Goal: Task Accomplishment & Management: Use online tool/utility

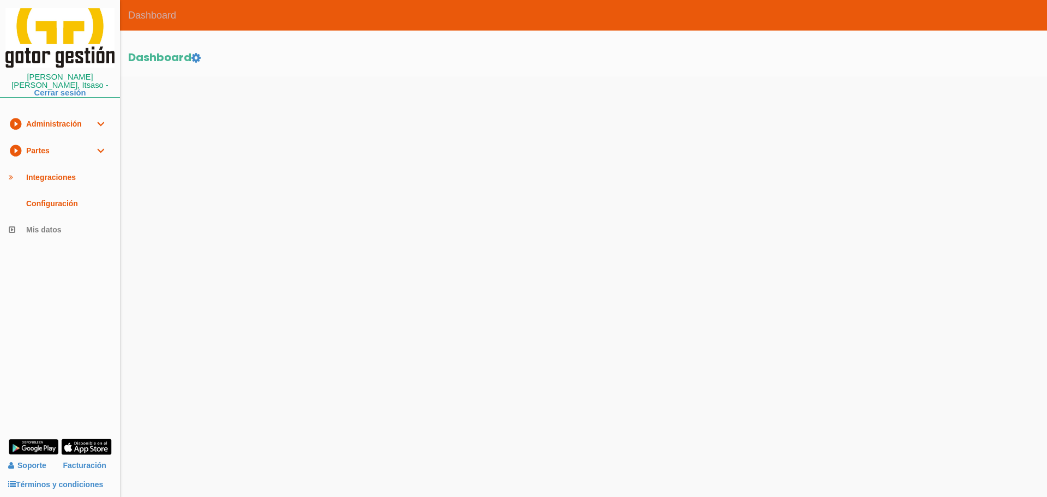
click at [51, 141] on link "play_circle_filled Partes expand_more" at bounding box center [60, 150] width 120 height 27
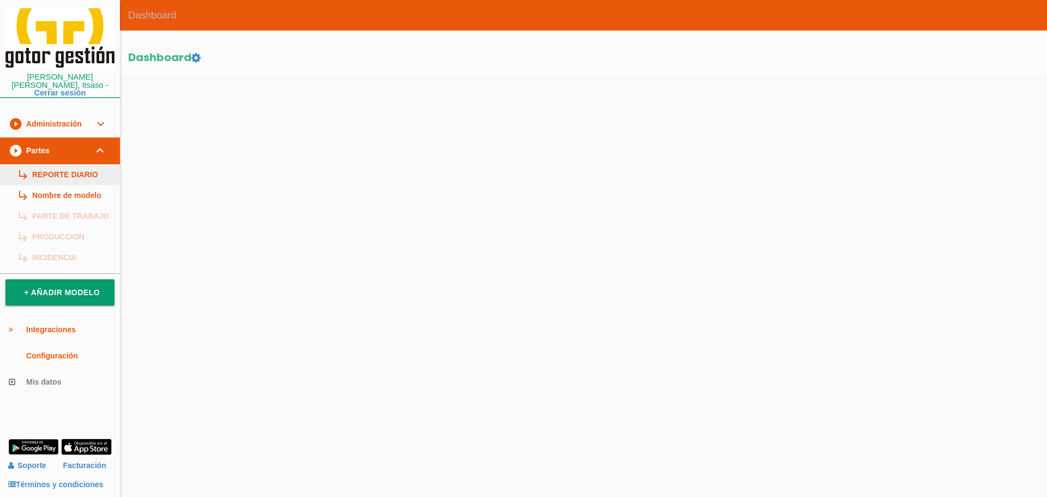
click at [55, 167] on link "subdirectory_arrow_right REPORTE DIARIO" at bounding box center [60, 174] width 120 height 21
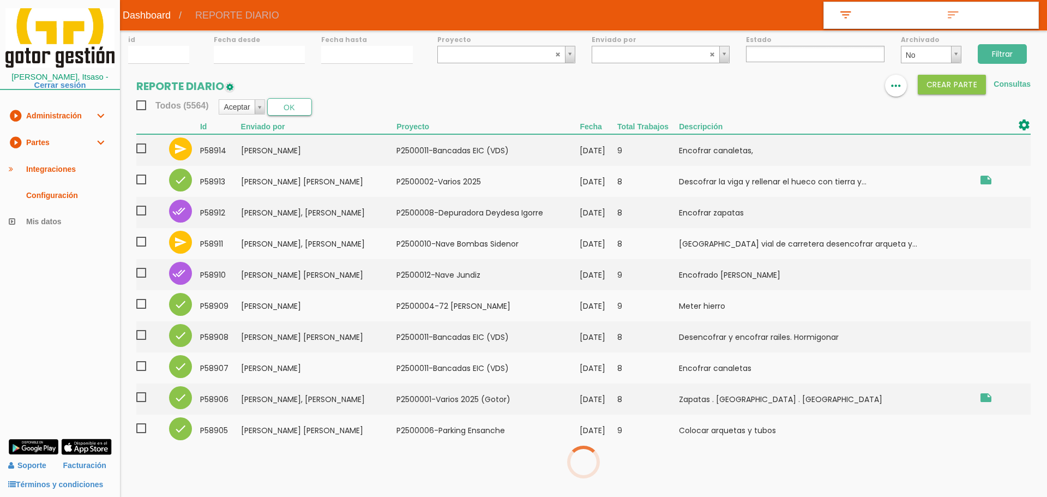
select select
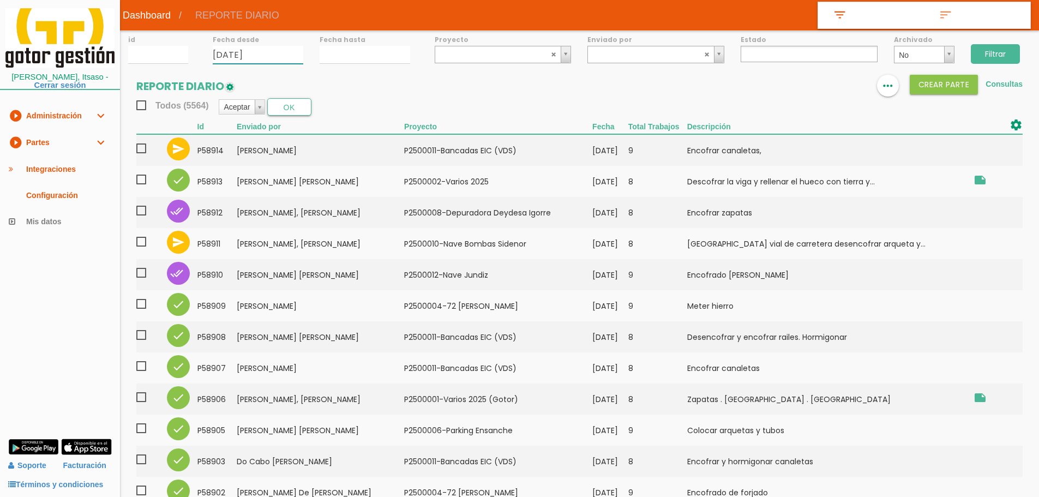
click at [262, 58] on input "01/09/2025" at bounding box center [258, 55] width 91 height 18
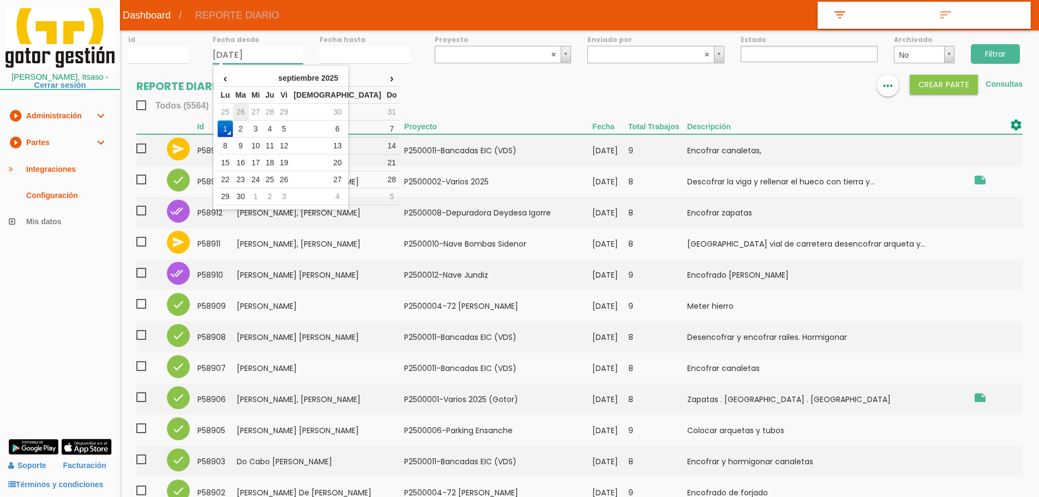
click at [249, 112] on td "26" at bounding box center [241, 112] width 16 height 17
type input "[DATE]"
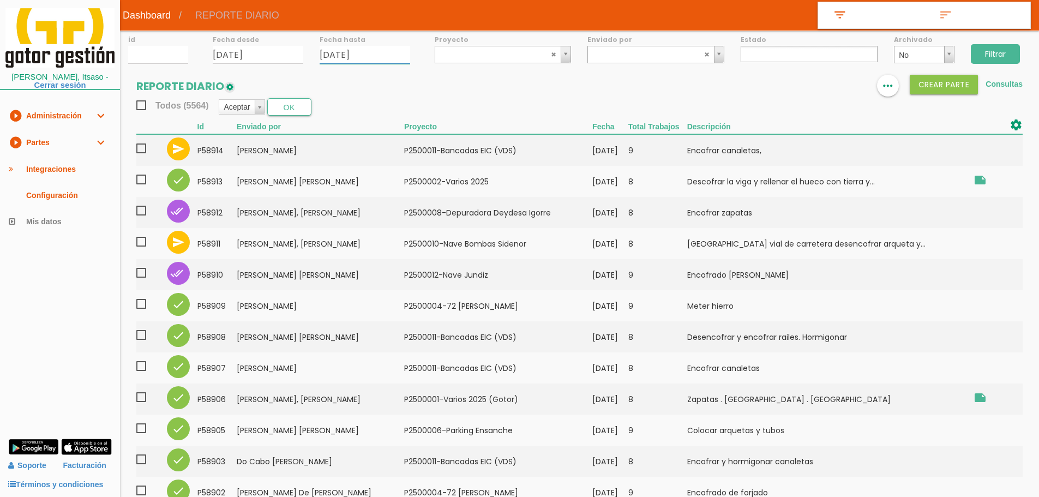
click at [350, 51] on input "01/09/2025" at bounding box center [365, 55] width 91 height 18
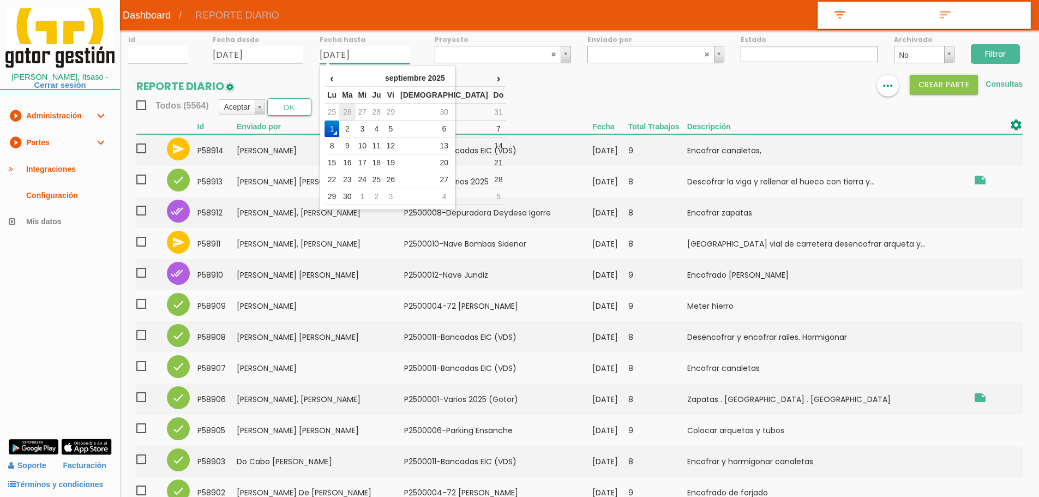
click at [351, 112] on td "26" at bounding box center [347, 112] width 16 height 17
type input "26/08/2025"
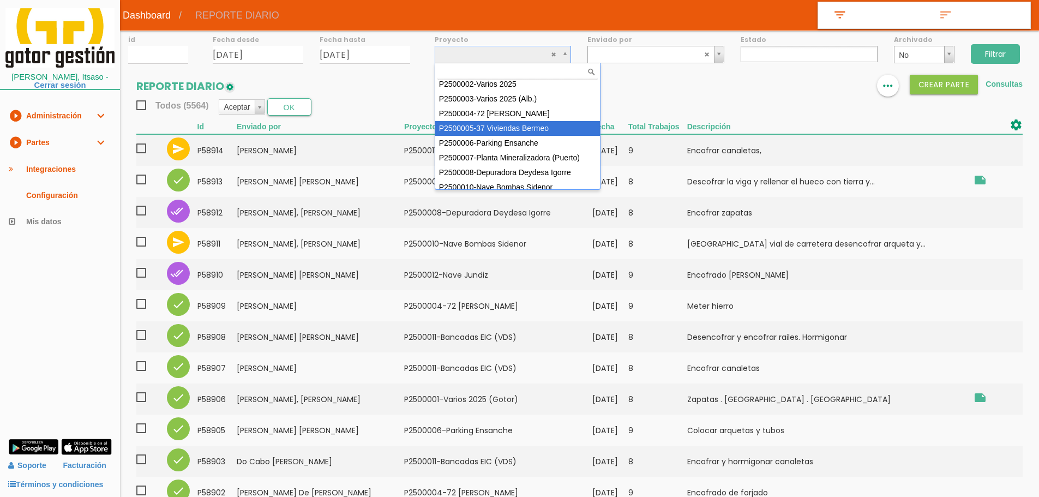
scroll to position [97, 0]
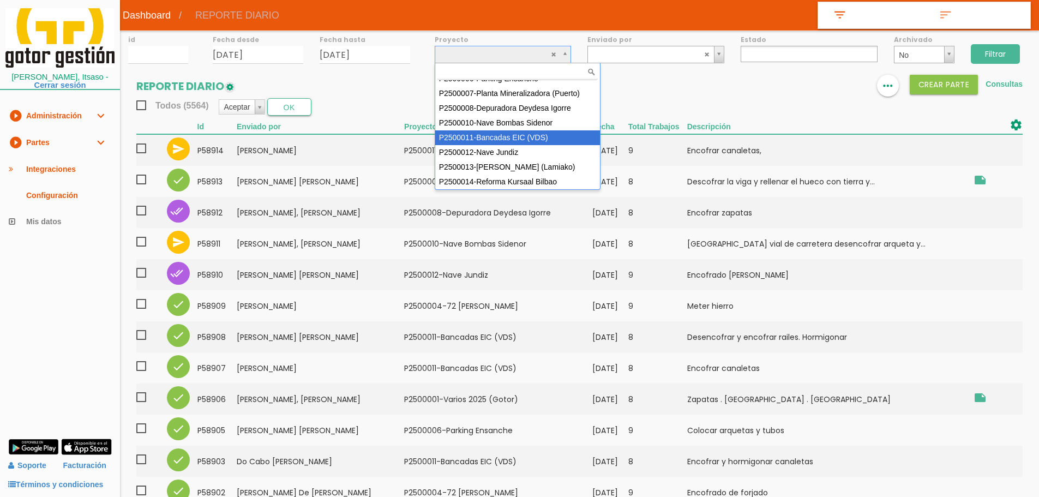
select select "93"
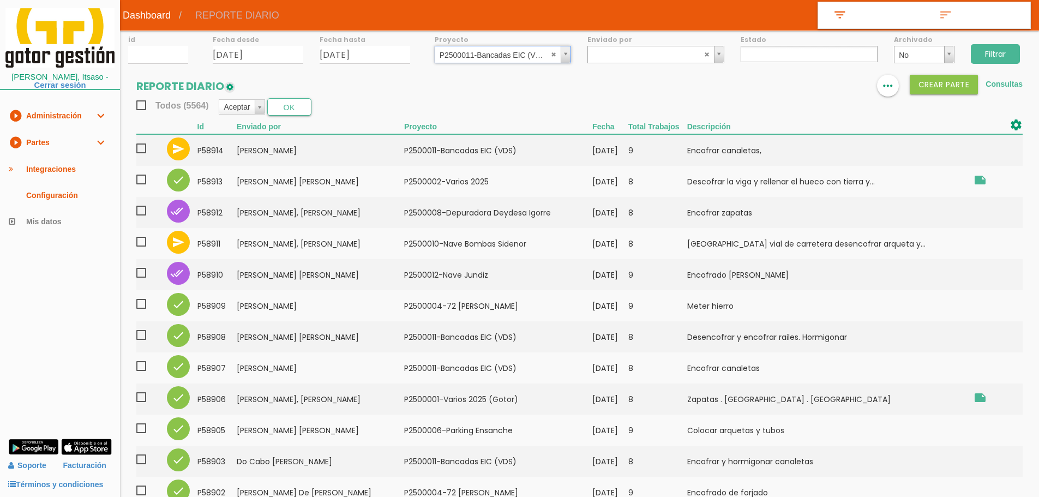
click at [986, 49] on input "Filtrar" at bounding box center [995, 54] width 49 height 20
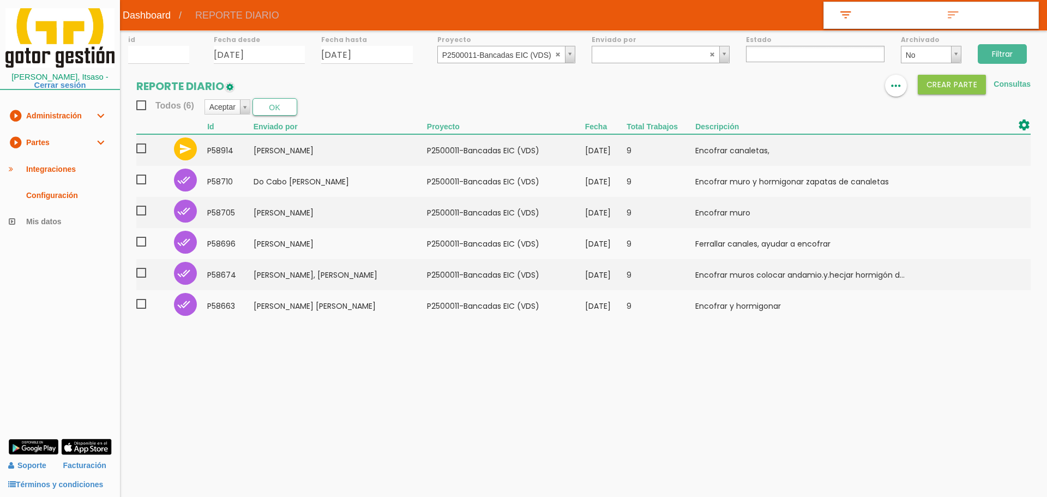
select select
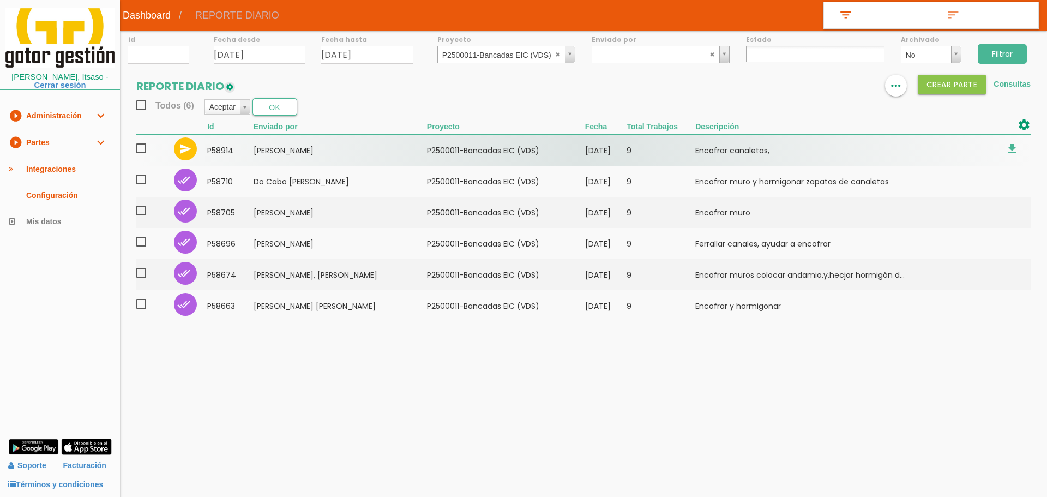
click at [141, 145] on span at bounding box center [145, 149] width 19 height 14
click at [0, 0] on input "checkbox" at bounding box center [0, 0] width 0 height 0
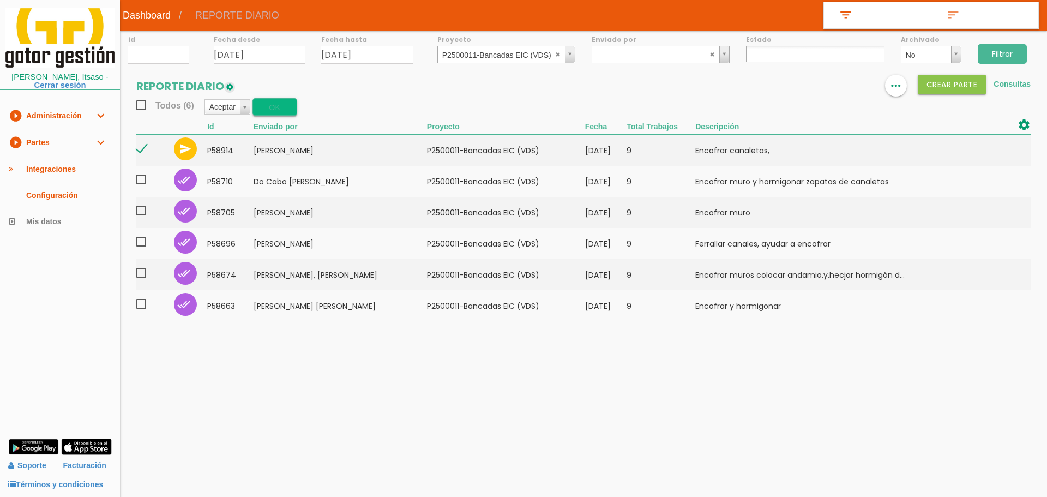
click at [297, 100] on button "OK" at bounding box center [274, 106] width 45 height 17
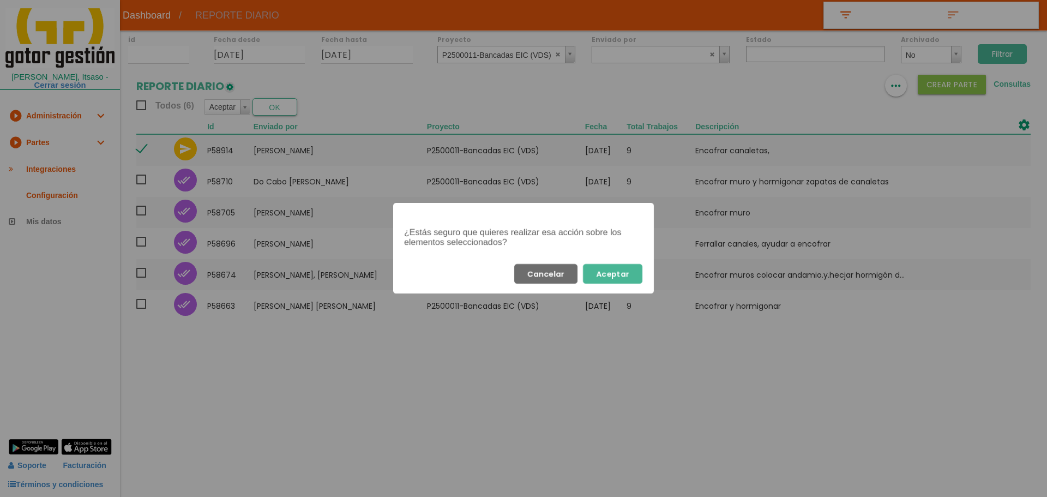
click at [631, 273] on button "Aceptar" at bounding box center [612, 274] width 59 height 20
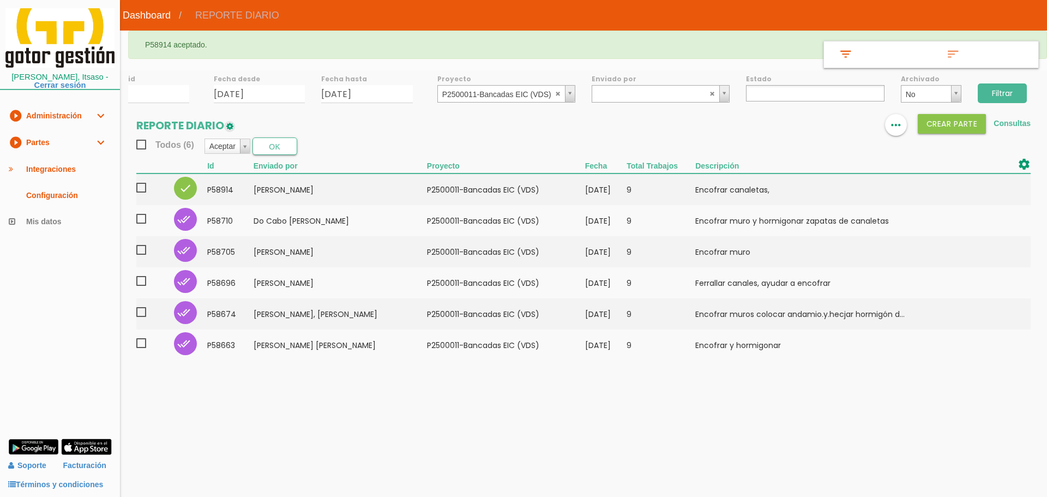
select select
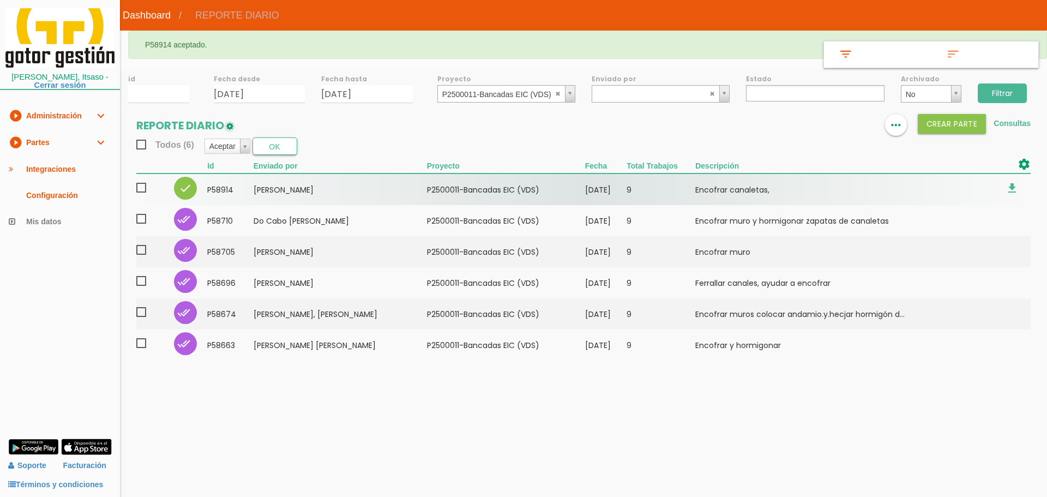
click at [143, 187] on span at bounding box center [145, 188] width 19 height 14
click at [0, 0] on input "checkbox" at bounding box center [0, 0] width 0 height 0
click at [142, 188] on span at bounding box center [145, 188] width 19 height 14
click at [0, 0] on input "checkbox" at bounding box center [0, 0] width 0 height 0
click at [257, 186] on td "[PERSON_NAME]" at bounding box center [340, 189] width 173 height 32
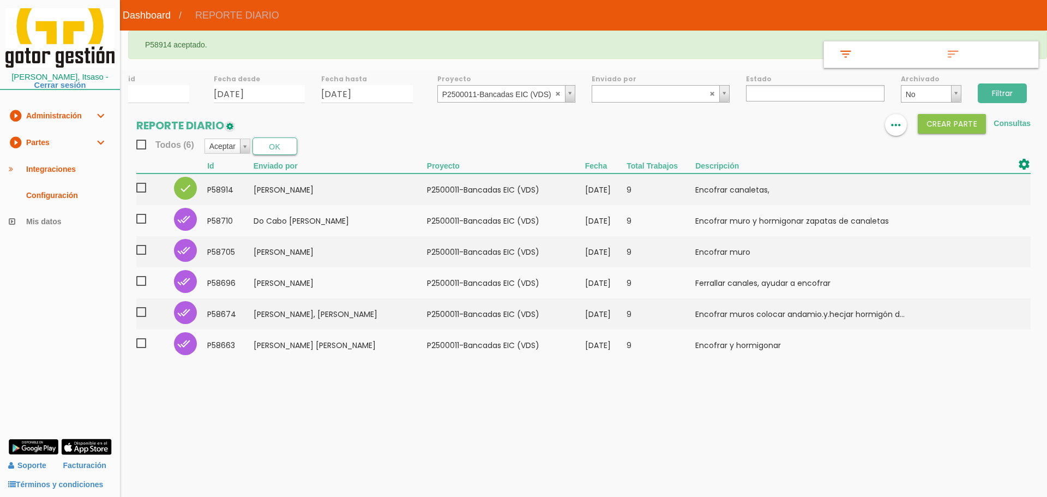
drag, startPoint x: 1008, startPoint y: 87, endPoint x: 802, endPoint y: 103, distance: 206.1
click at [1008, 88] on input "Filtrar" at bounding box center [1002, 93] width 49 height 20
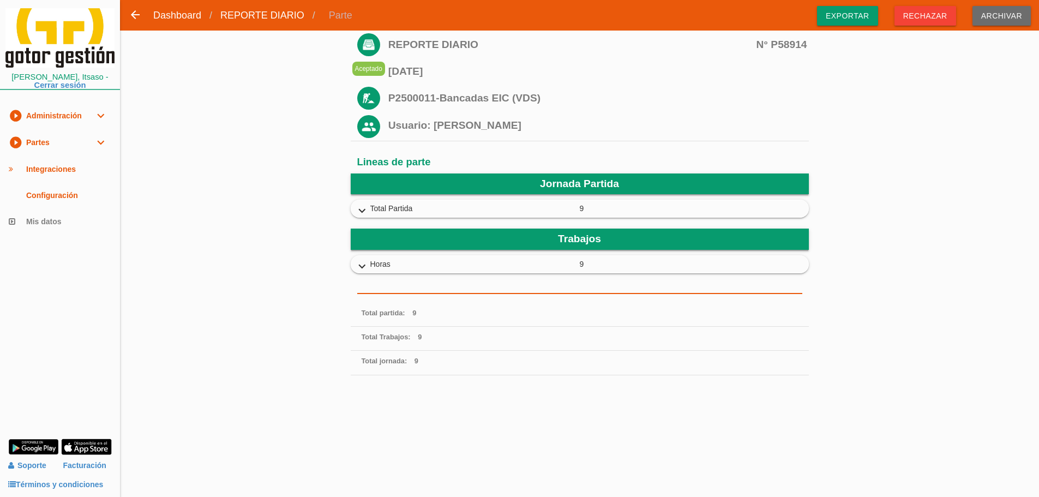
drag, startPoint x: 844, startPoint y: 11, endPoint x: 825, endPoint y: 22, distance: 22.0
click at [844, 11] on span "Exportar" at bounding box center [847, 16] width 61 height 20
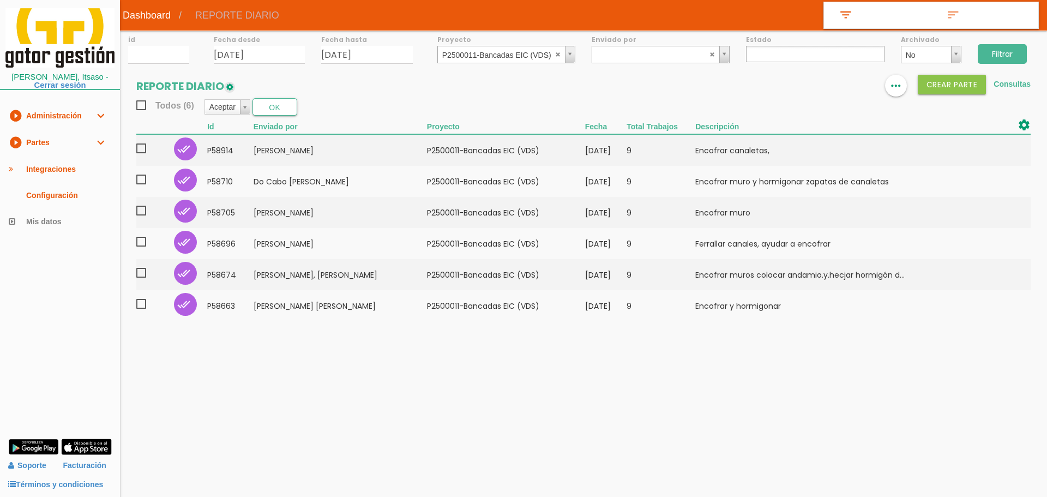
select select
click at [50, 140] on link "play_circle_filled Partes expand_more" at bounding box center [60, 142] width 120 height 27
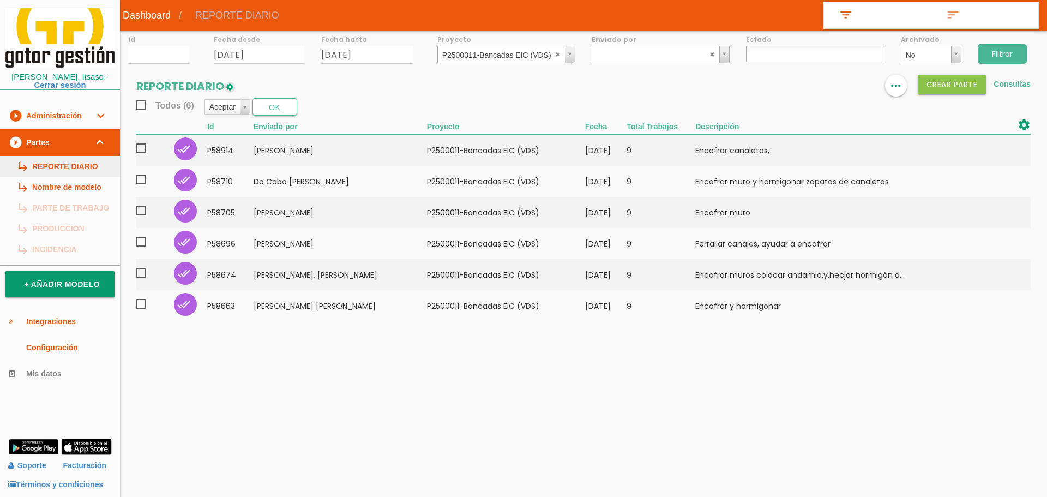
click at [57, 164] on link "subdirectory_arrow_right REPORTE DIARIO" at bounding box center [60, 166] width 120 height 21
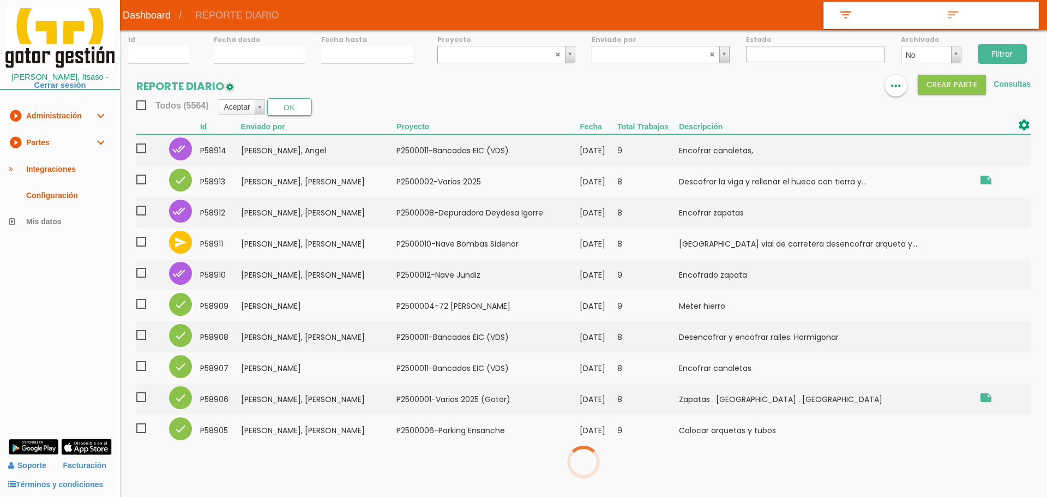
select select
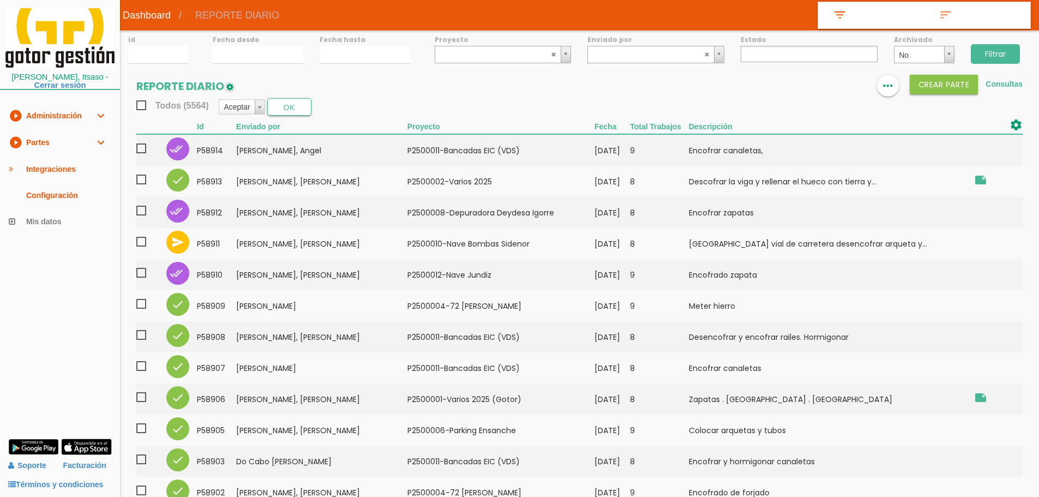
click at [52, 141] on link "play_circle_filled Partes expand_more" at bounding box center [60, 142] width 120 height 27
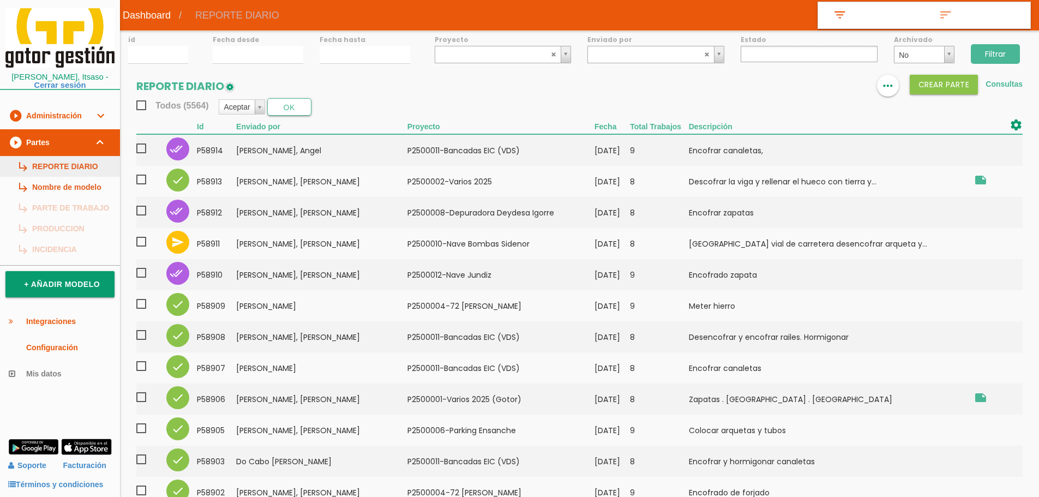
click at [62, 166] on link "subdirectory_arrow_right REPORTE DIARIO" at bounding box center [60, 166] width 120 height 21
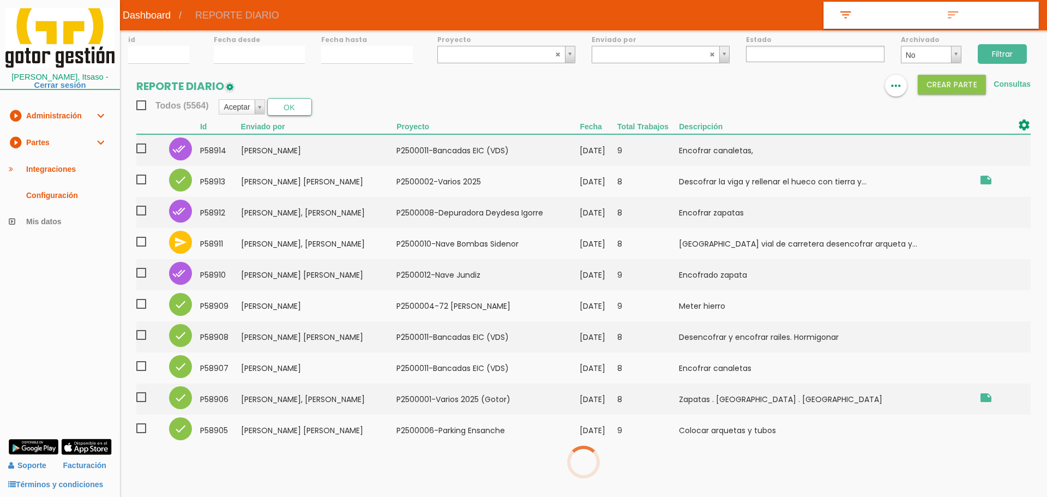
select select
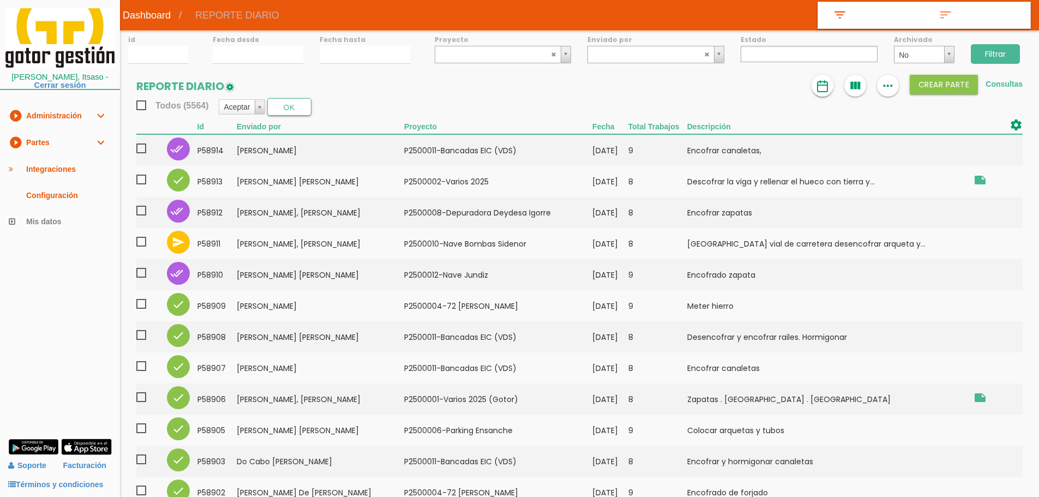
click at [825, 85] on img at bounding box center [822, 86] width 13 height 13
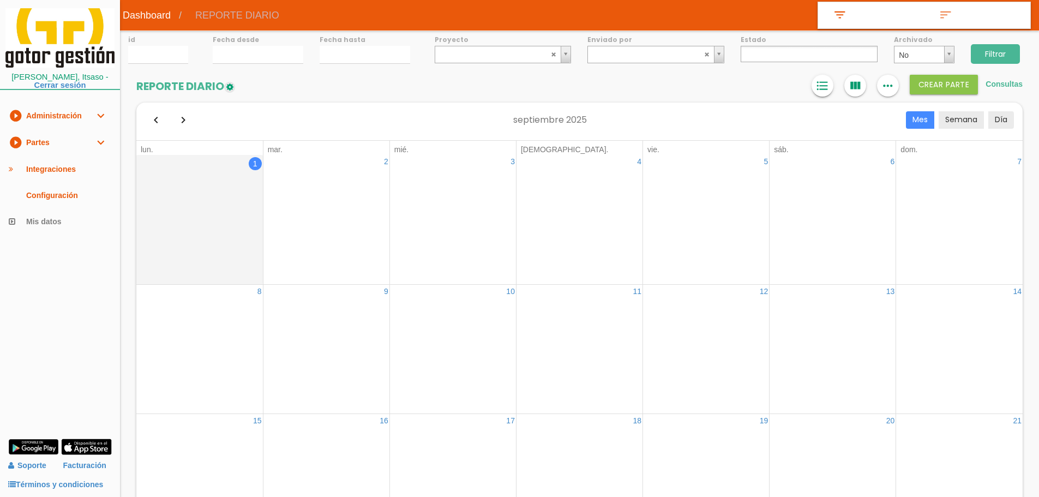
click at [819, 84] on icon "format_list_bulleted" at bounding box center [822, 86] width 14 height 22
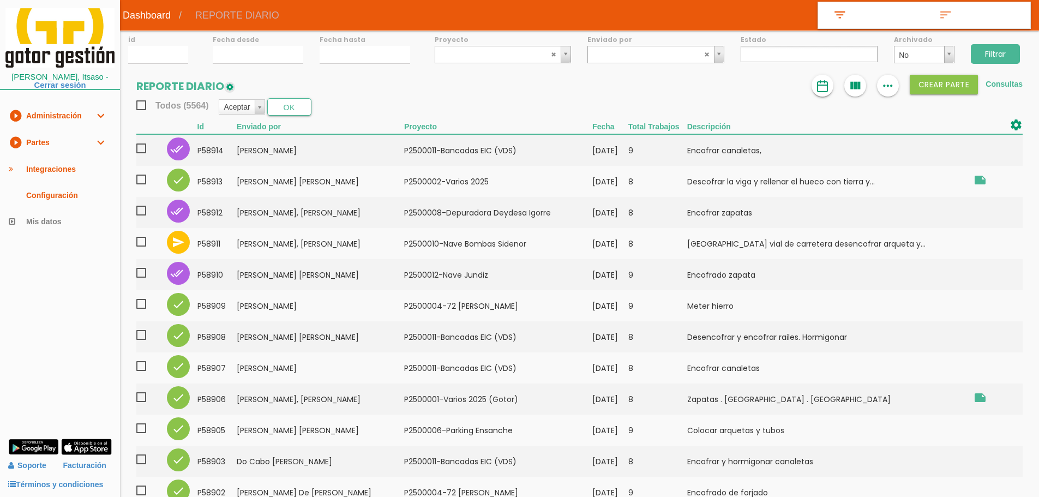
click at [816, 82] on img at bounding box center [822, 86] width 13 height 13
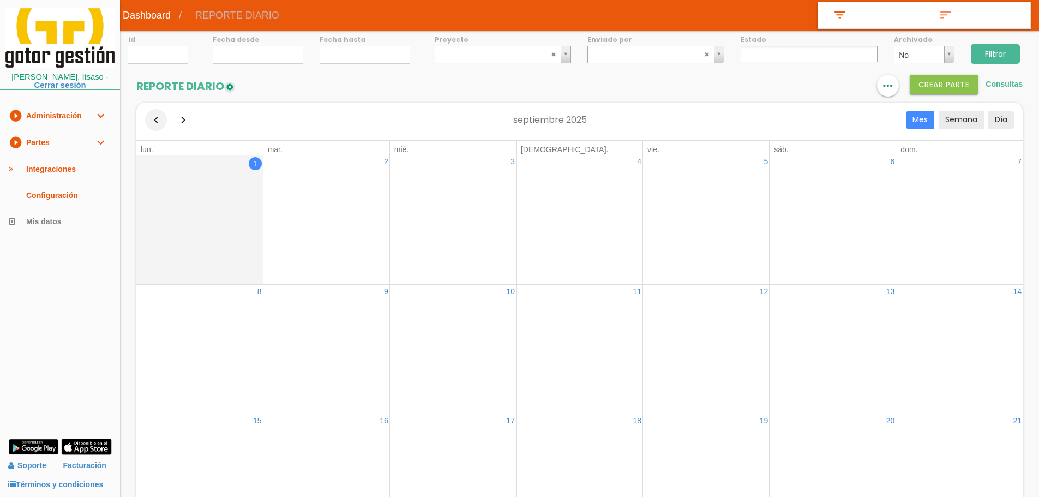
click at [151, 117] on button "button" at bounding box center [156, 120] width 22 height 22
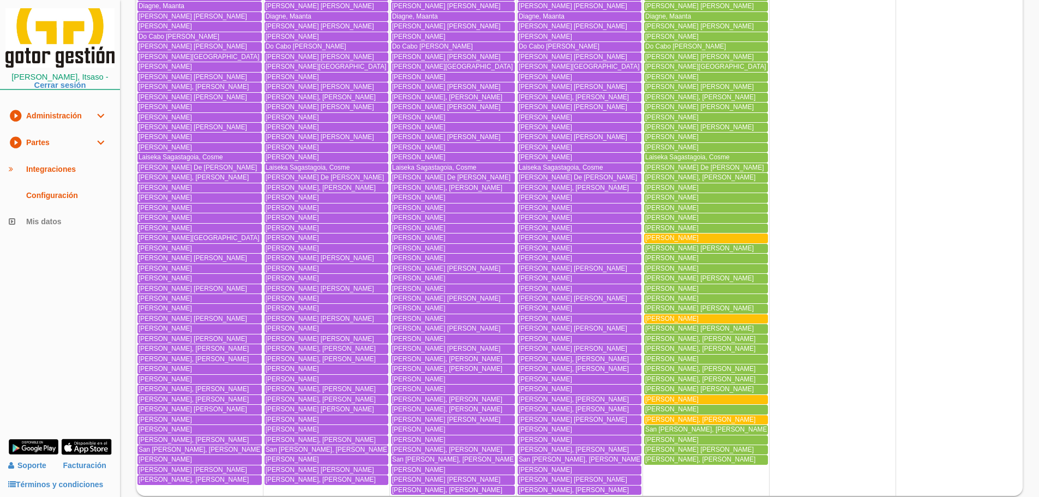
scroll to position [2532, 0]
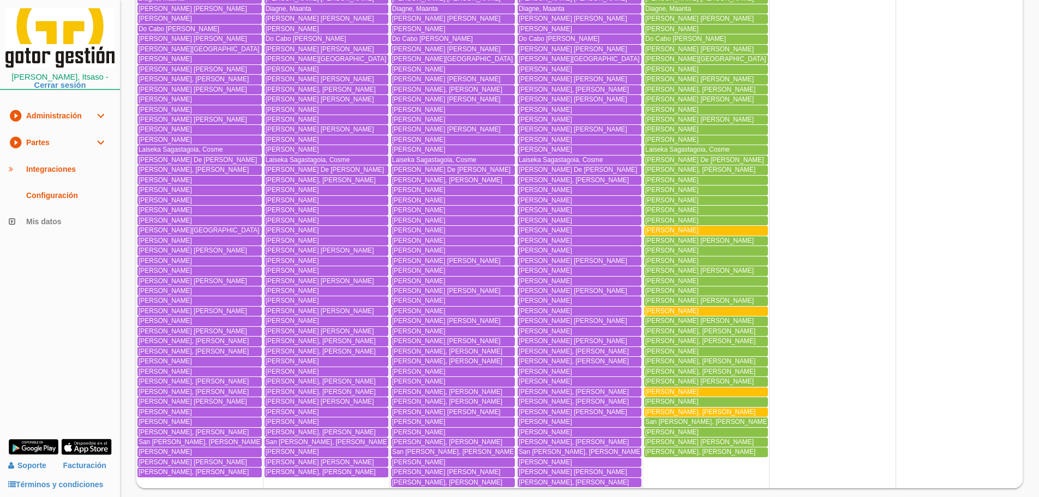
click at [49, 141] on link "play_circle_filled Partes expand_more" at bounding box center [60, 142] width 120 height 27
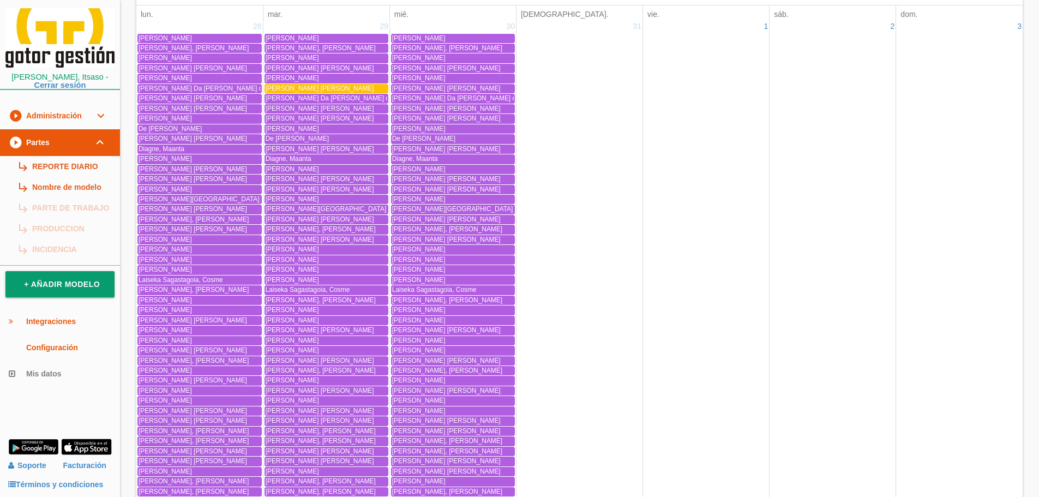
scroll to position [0, 0]
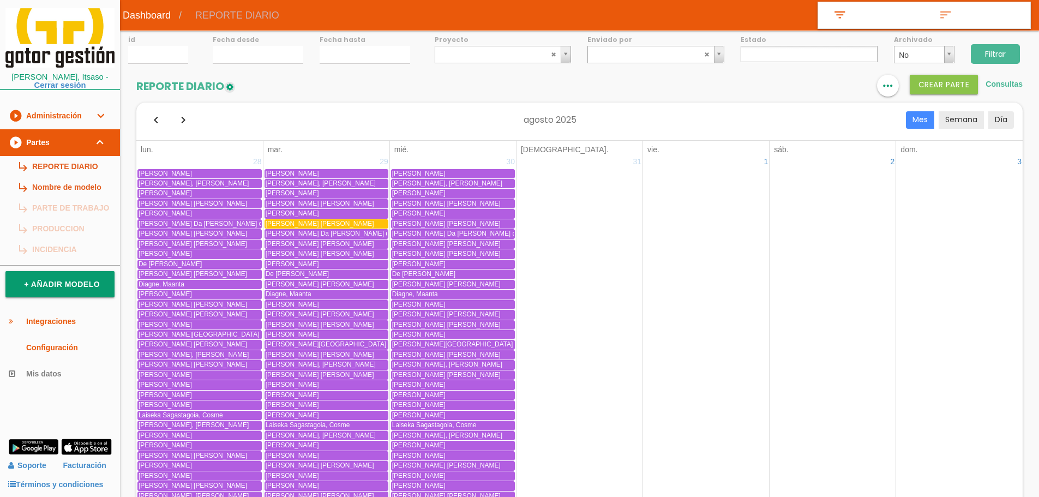
click at [756, 50] on ul at bounding box center [809, 54] width 137 height 16
click at [254, 51] on input "01/09/2025" at bounding box center [258, 55] width 91 height 18
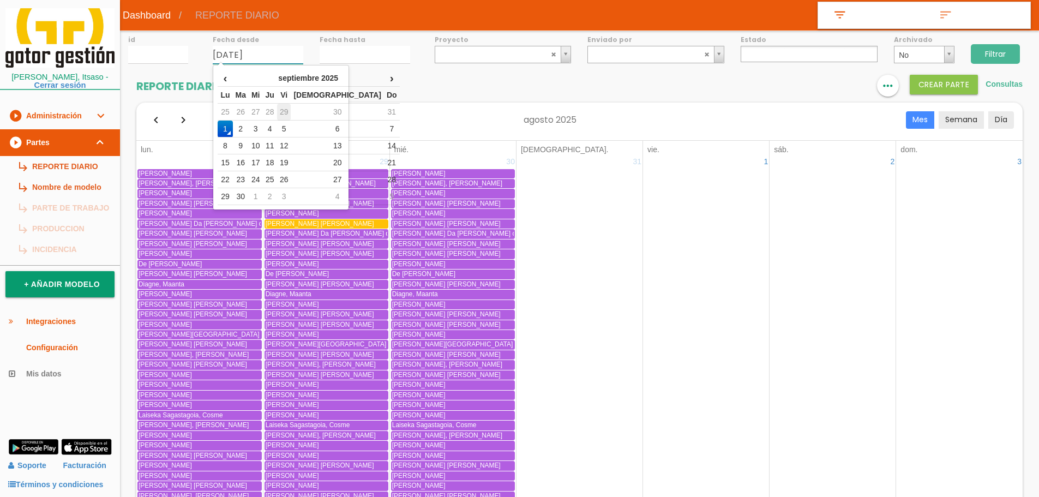
click at [291, 107] on td "29" at bounding box center [284, 112] width 14 height 17
type input "[DATE]"
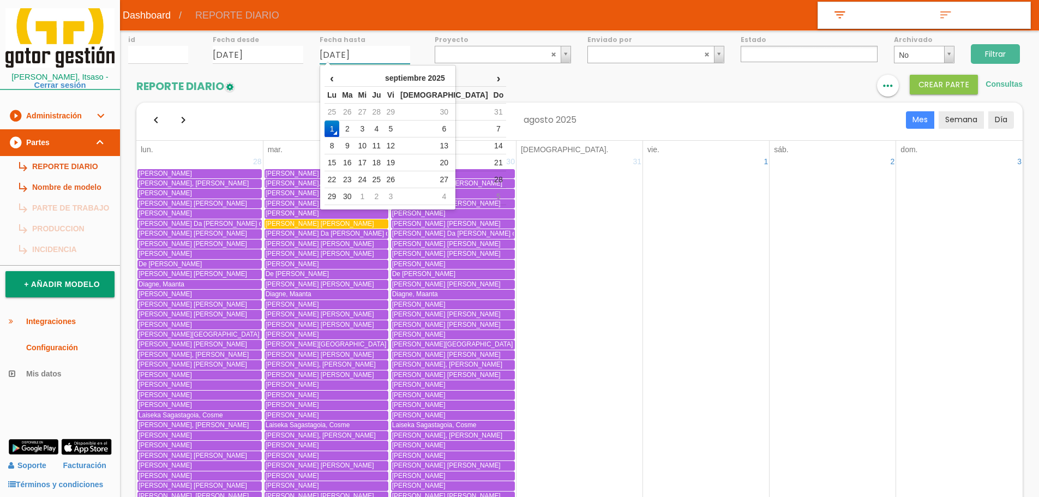
click at [356, 49] on input "01/09/2025" at bounding box center [365, 55] width 91 height 18
click at [398, 107] on td "29" at bounding box center [391, 112] width 14 height 17
type input "[DATE]"
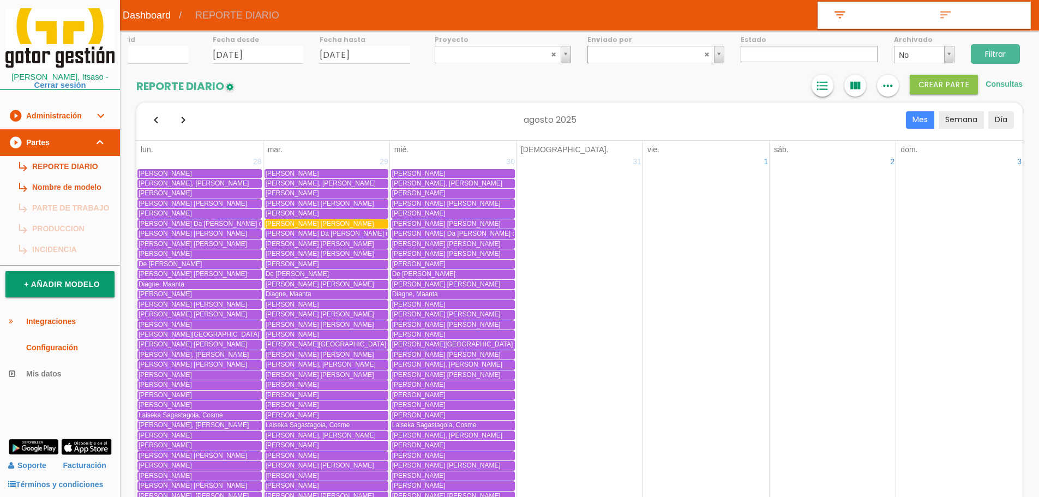
click at [820, 82] on icon "format_list_bulleted" at bounding box center [822, 86] width 14 height 22
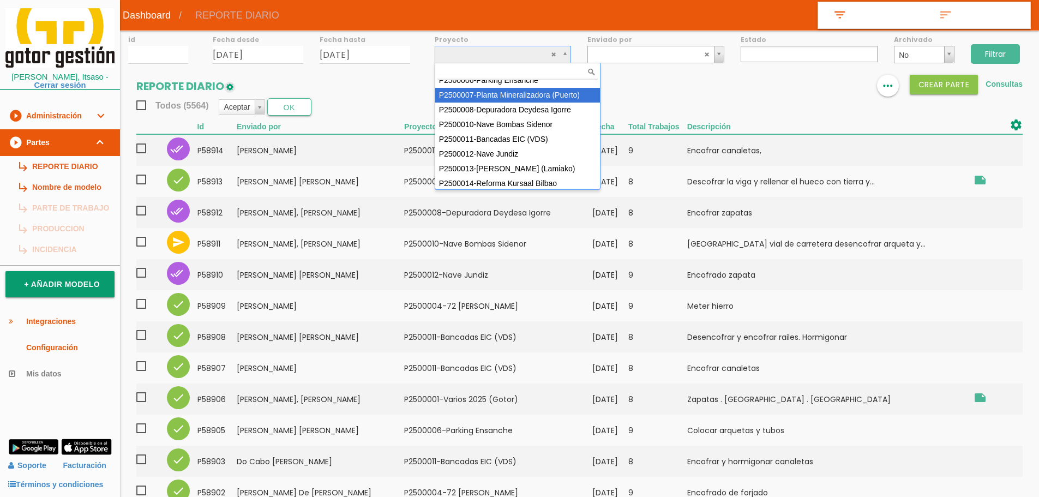
scroll to position [97, 0]
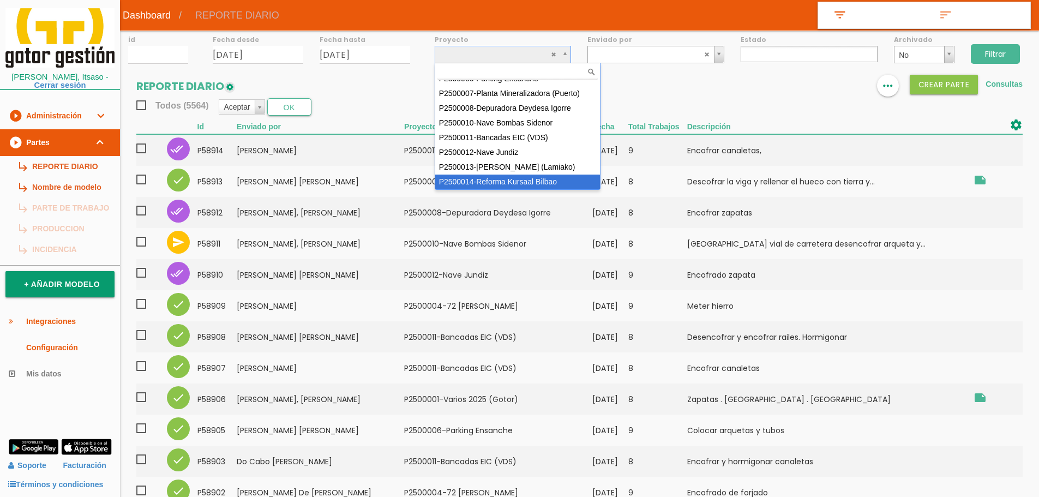
select select "97"
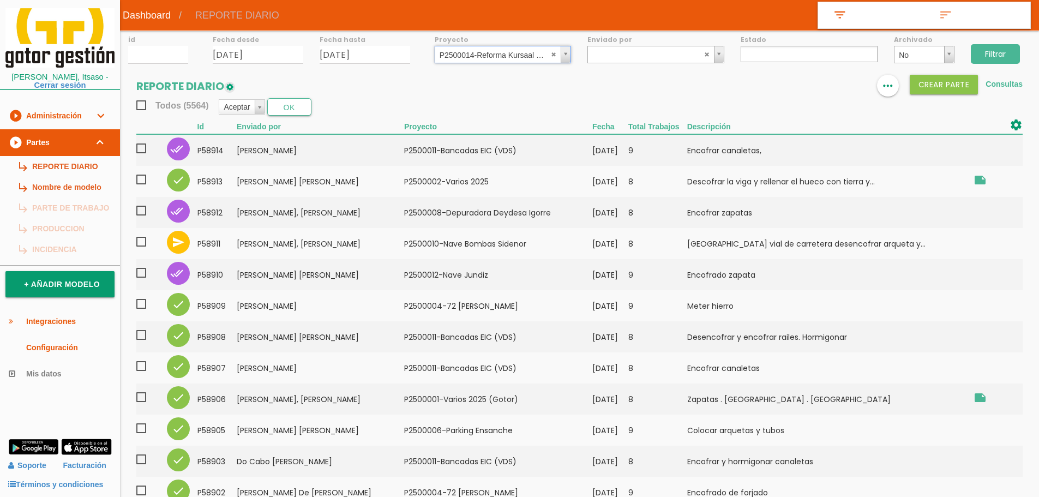
click at [994, 56] on input "Filtrar" at bounding box center [995, 54] width 49 height 20
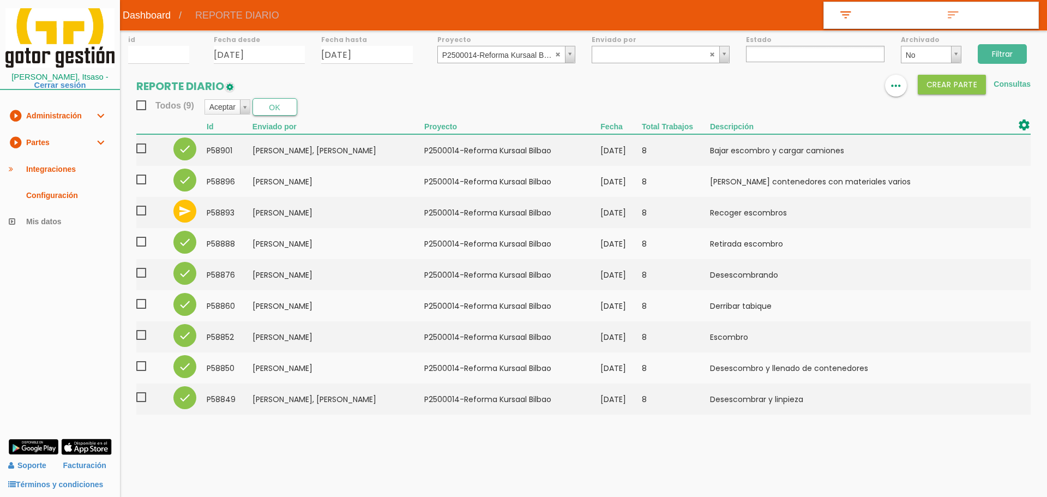
select select
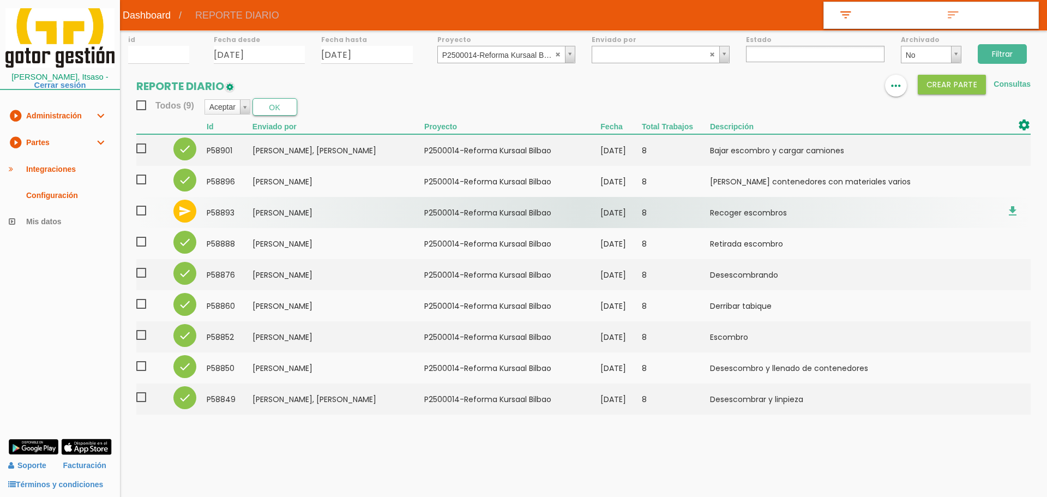
click at [142, 209] on span at bounding box center [145, 211] width 19 height 14
click at [0, 0] on input "checkbox" at bounding box center [0, 0] width 0 height 0
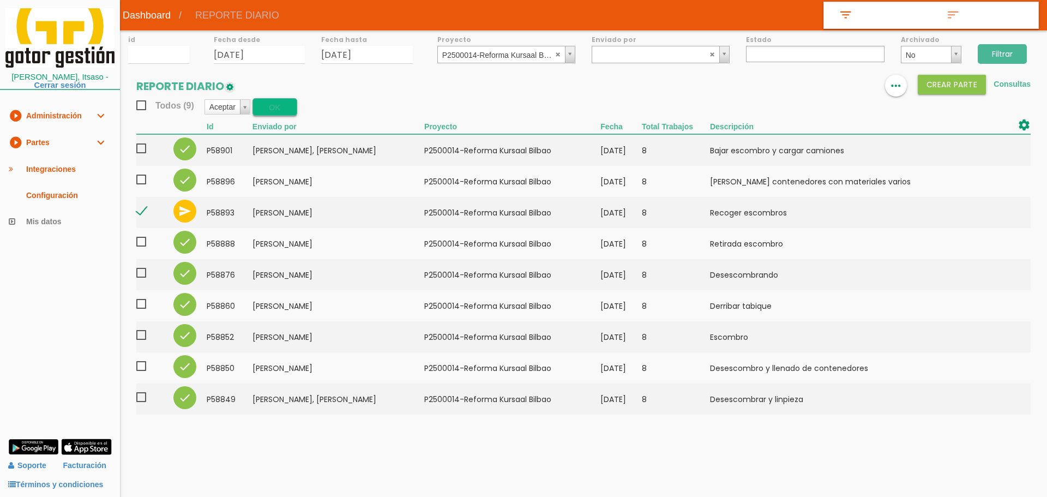
click at [264, 110] on button "OK" at bounding box center [274, 106] width 45 height 17
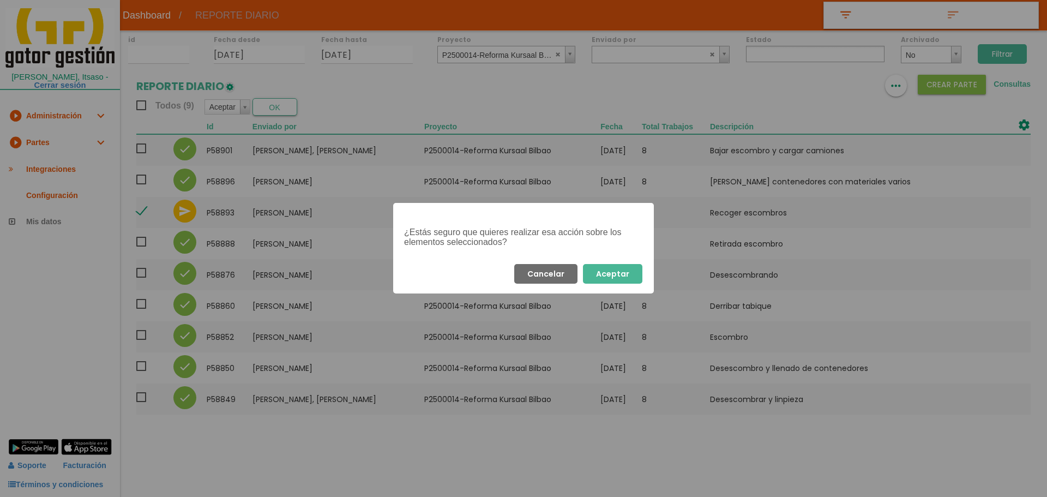
click at [601, 274] on button "Aceptar" at bounding box center [612, 274] width 59 height 20
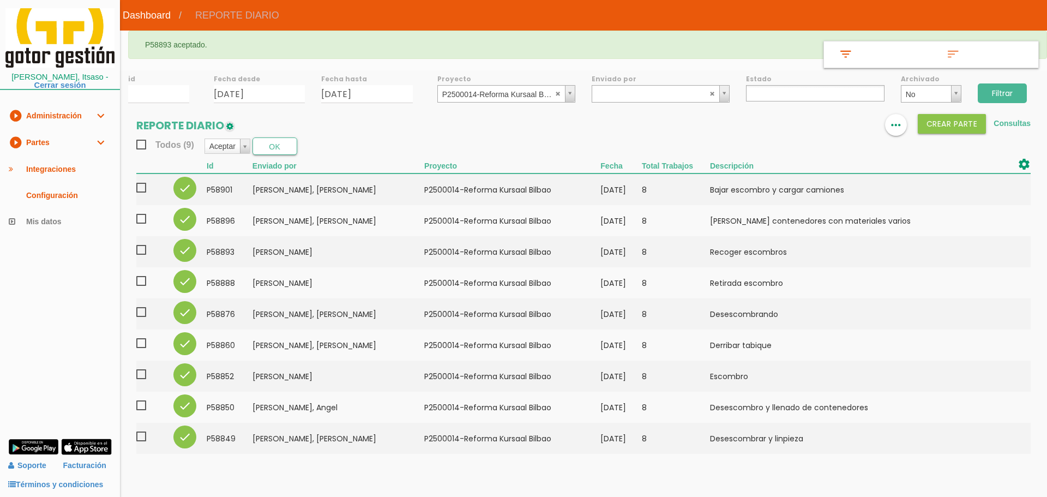
select select
click at [557, 93] on abbr at bounding box center [558, 93] width 7 height 7
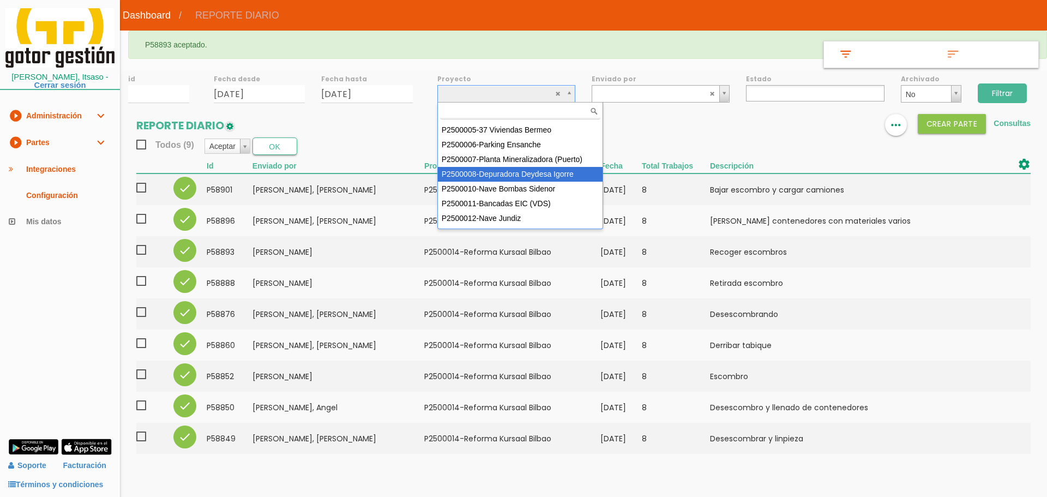
scroll to position [97, 0]
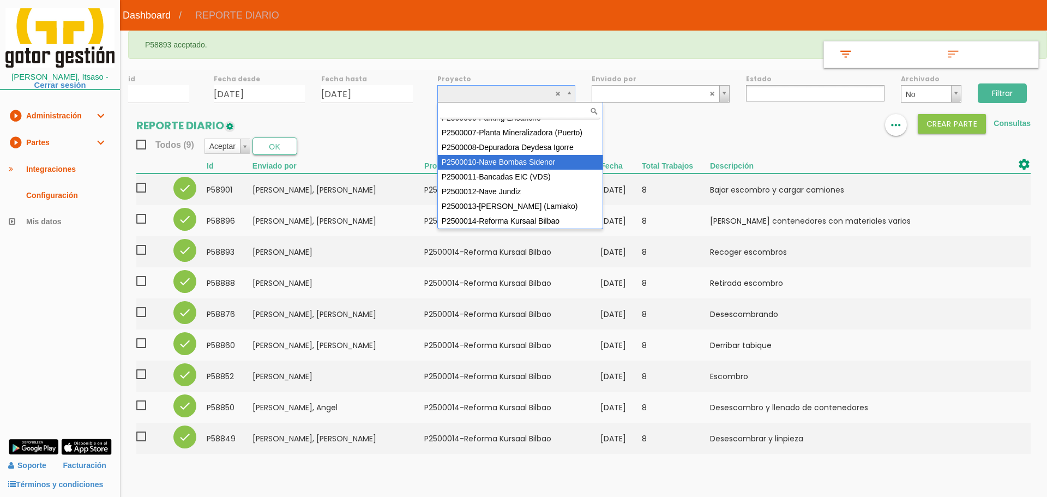
select select "92"
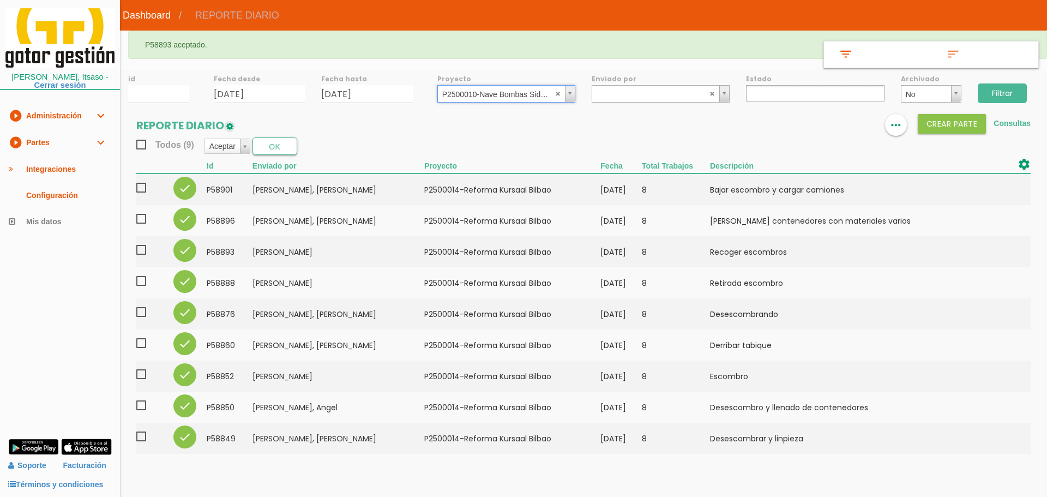
click at [999, 93] on input "Filtrar" at bounding box center [1002, 93] width 49 height 20
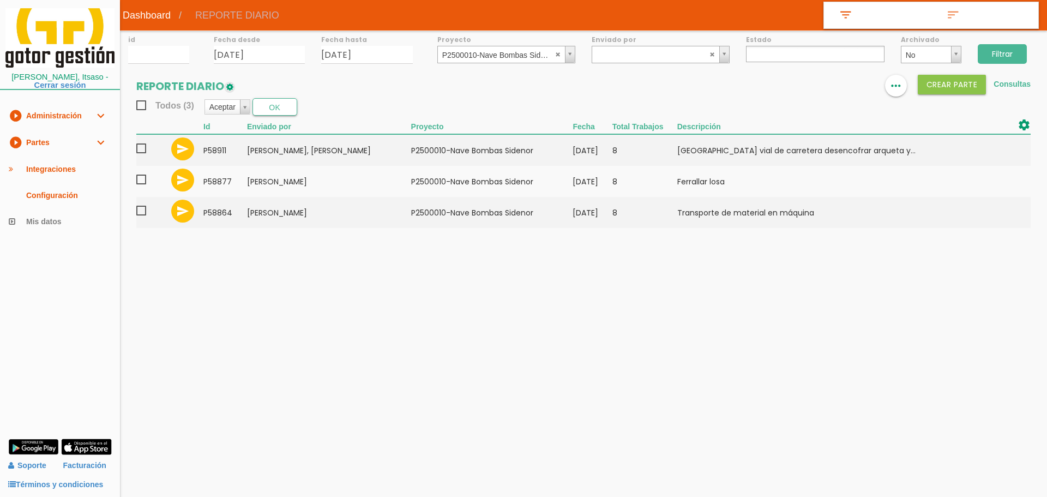
select select
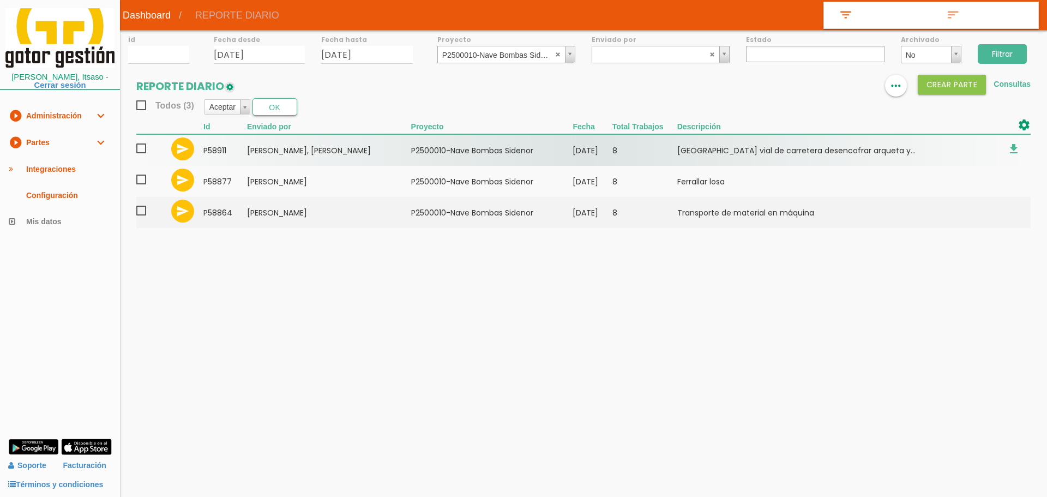
click at [140, 150] on span at bounding box center [145, 149] width 19 height 14
click at [0, 0] on input "checkbox" at bounding box center [0, 0] width 0 height 0
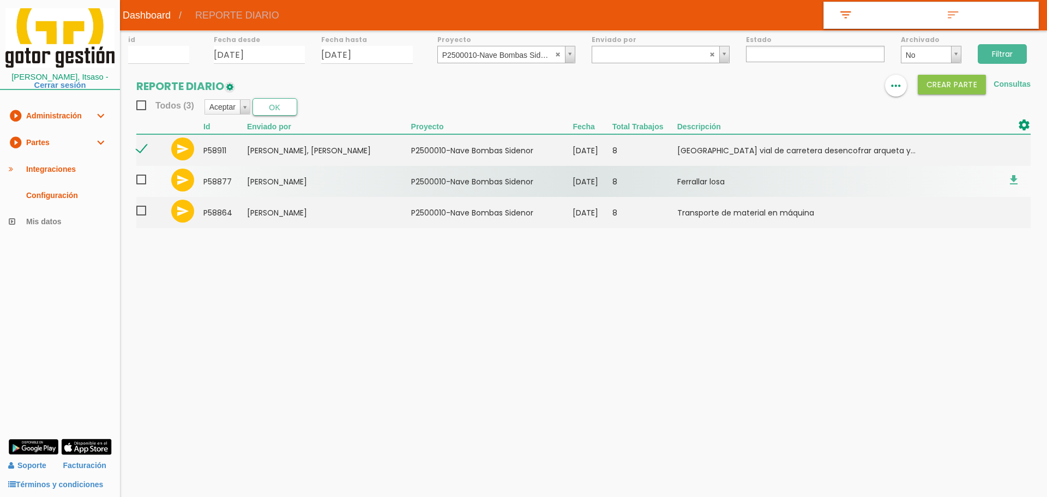
click at [139, 184] on span at bounding box center [145, 180] width 19 height 14
click at [0, 0] on input "checkbox" at bounding box center [0, 0] width 0 height 0
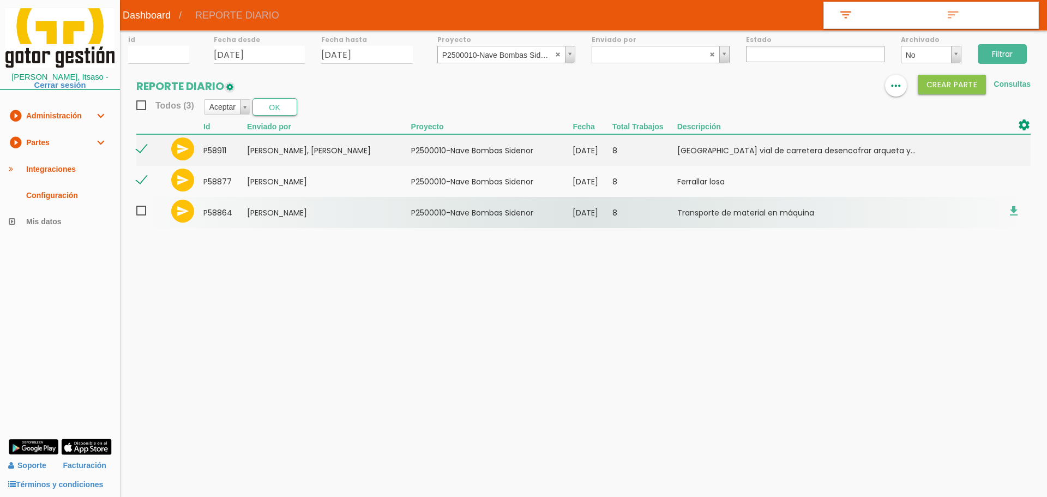
click at [142, 212] on span at bounding box center [145, 211] width 19 height 14
click at [0, 0] on input "checkbox" at bounding box center [0, 0] width 0 height 0
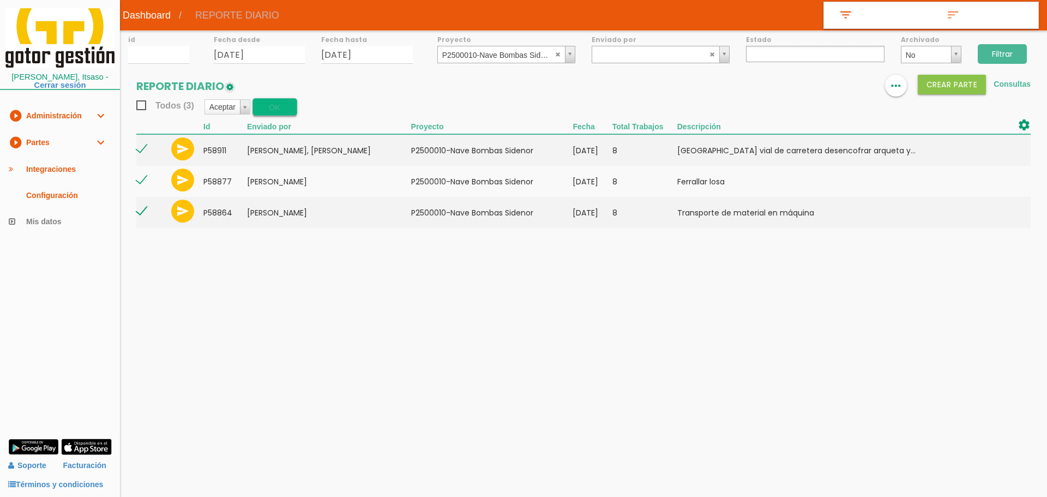
click at [274, 105] on button "OK" at bounding box center [274, 106] width 45 height 17
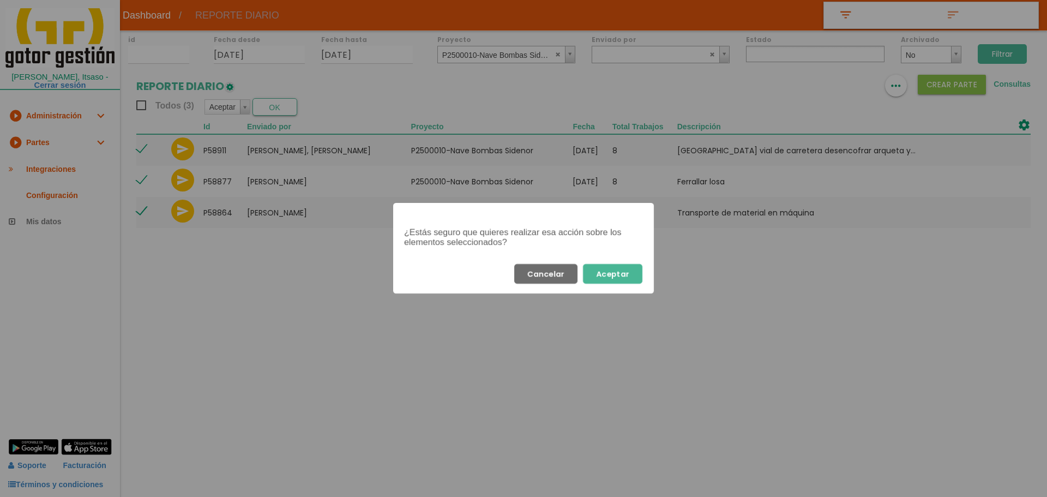
click at [623, 269] on button "Aceptar" at bounding box center [612, 274] width 59 height 20
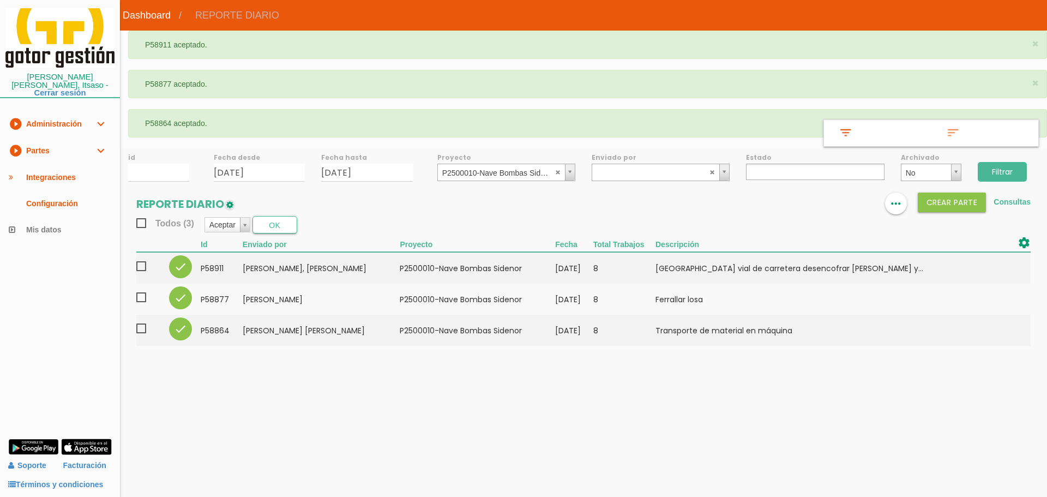
select select
click at [557, 171] on abbr at bounding box center [558, 172] width 7 height 7
click at [1005, 165] on input "Filtrar" at bounding box center [1002, 172] width 49 height 20
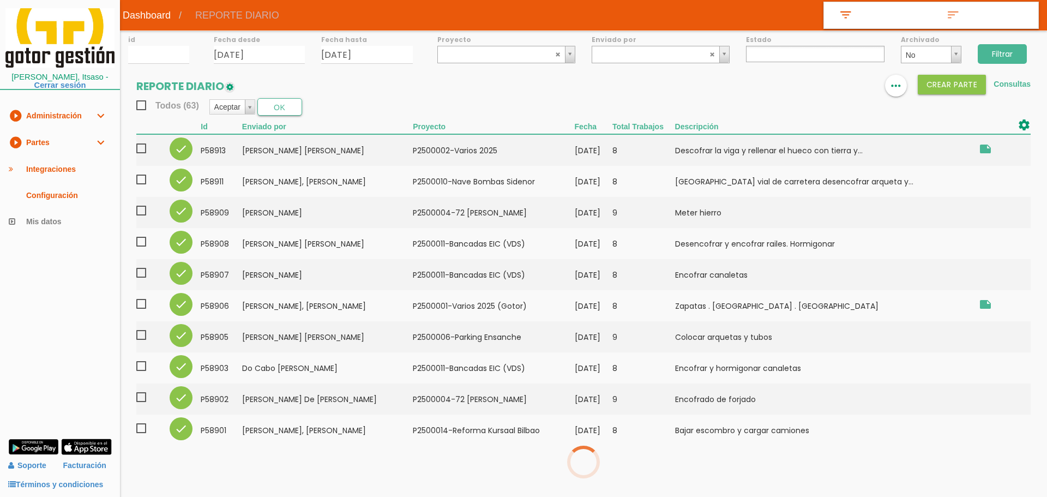
select select
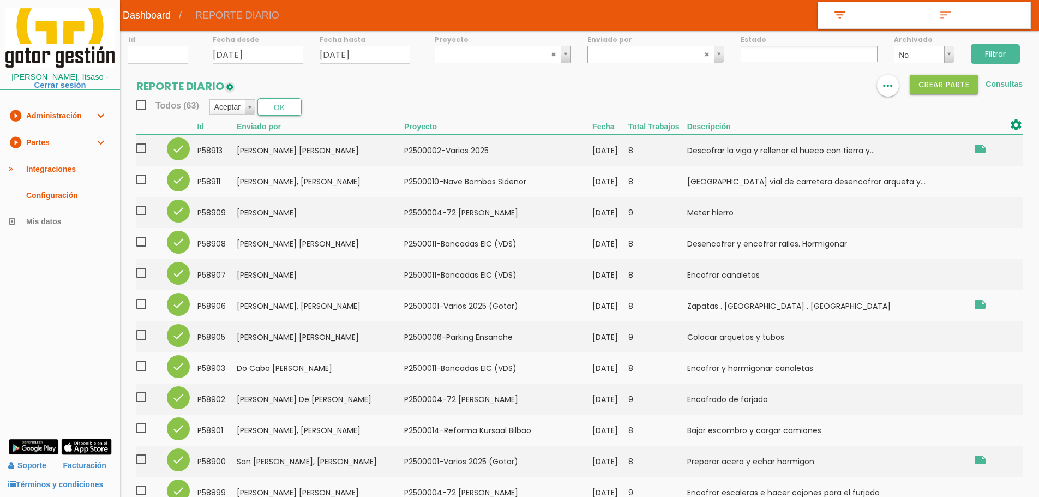
click at [141, 108] on span "Todos (63)" at bounding box center [167, 106] width 63 height 14
click at [0, 0] on input "Todos (63)" at bounding box center [0, 0] width 0 height 0
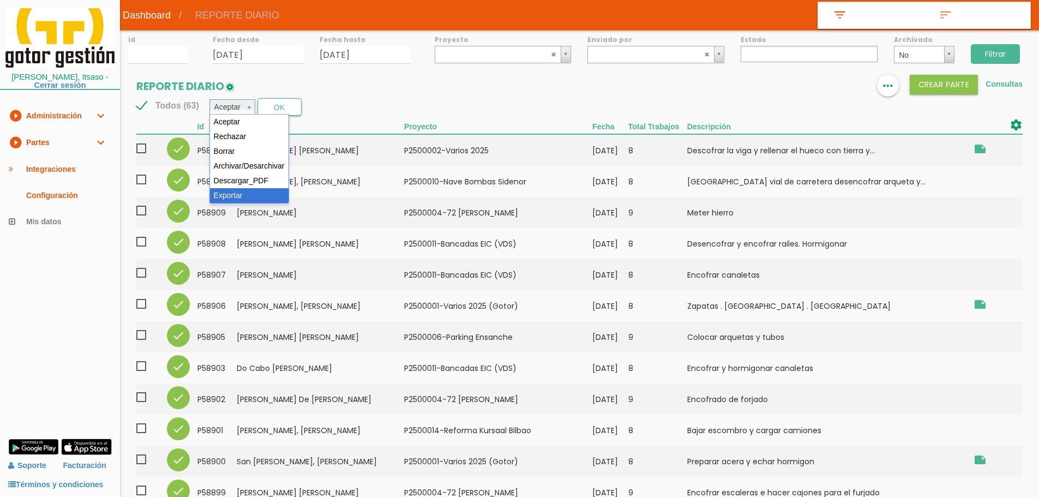
select select "6"
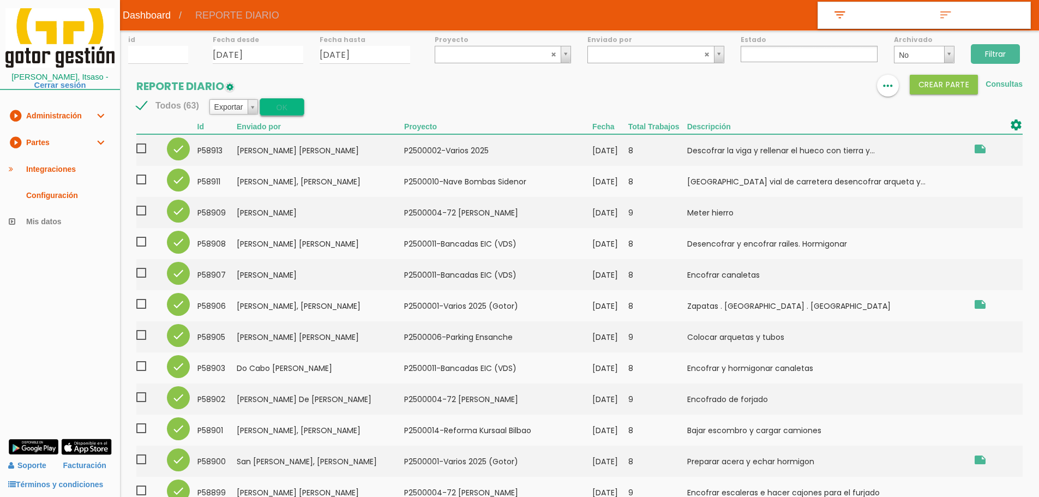
click at [289, 104] on button "OK" at bounding box center [282, 106] width 44 height 17
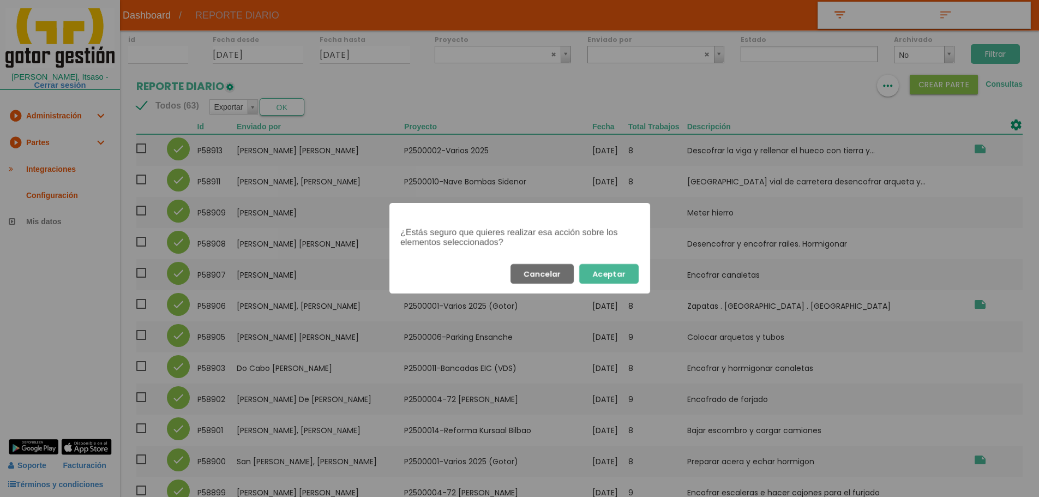
click at [617, 272] on button "Aceptar" at bounding box center [608, 274] width 59 height 20
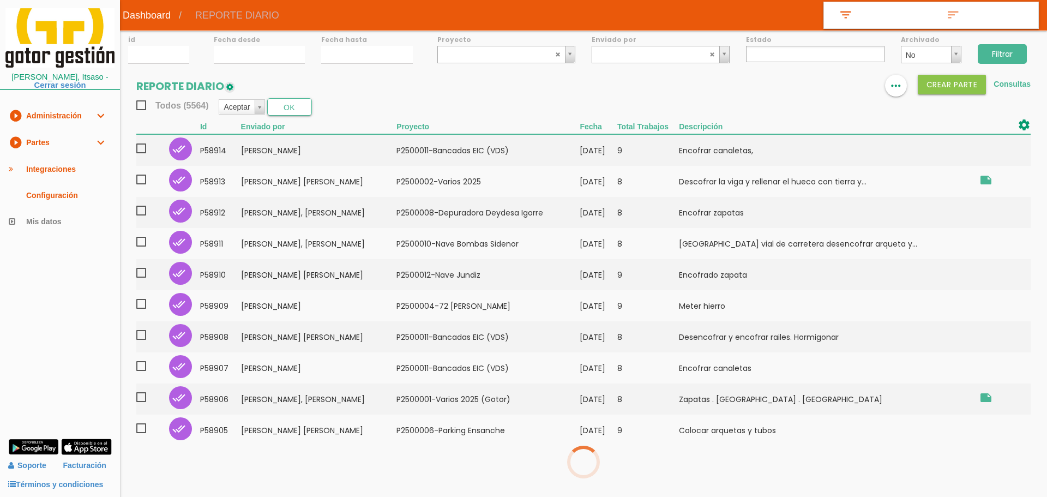
select select
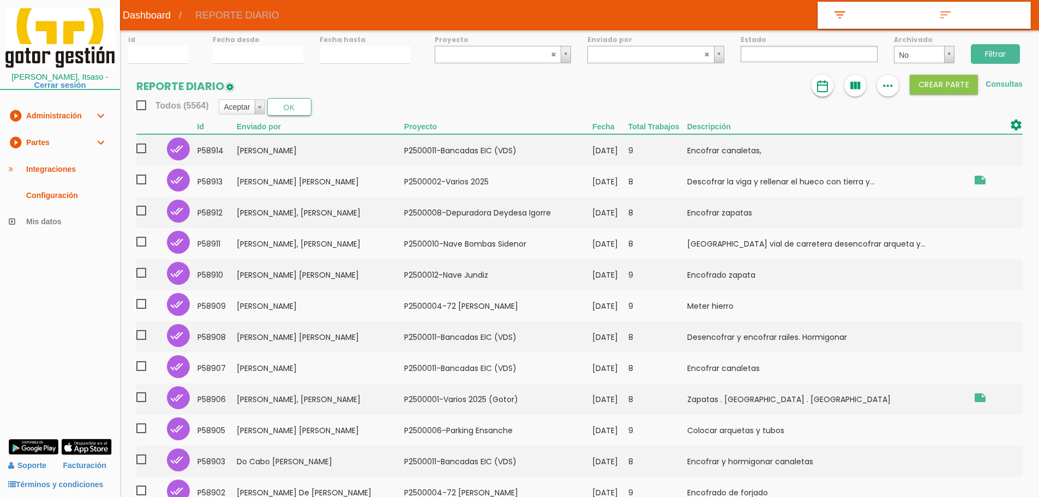
click at [823, 87] on img at bounding box center [822, 86] width 13 height 13
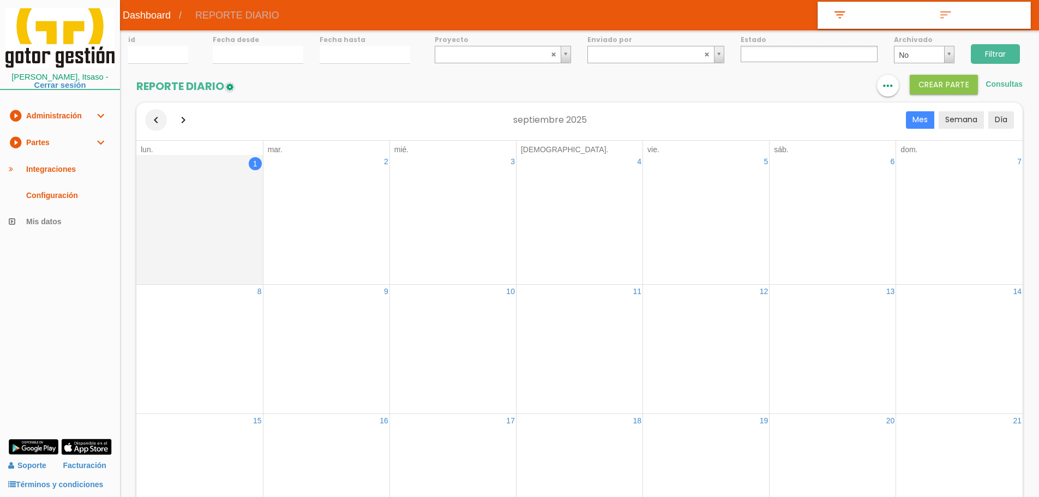
click at [154, 118] on button "button" at bounding box center [156, 120] width 22 height 22
